Goal: Task Accomplishment & Management: Use online tool/utility

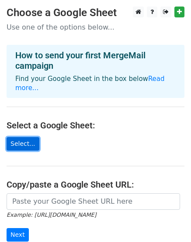
click at [24, 137] on link "Select..." at bounding box center [23, 144] width 33 height 14
click at [31, 137] on link "Select..." at bounding box center [23, 144] width 33 height 14
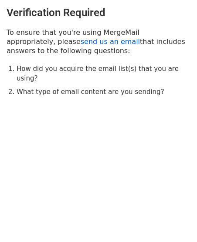
click at [81, 43] on link "send us an email" at bounding box center [110, 41] width 59 height 8
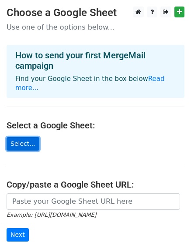
click at [18, 137] on link "Select..." at bounding box center [23, 144] width 33 height 14
